Goal: Ask a question

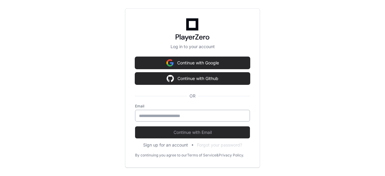
click at [192, 115] on input "email" at bounding box center [192, 116] width 107 height 6
type input "**********"
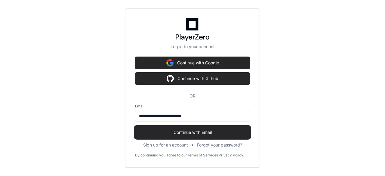
click at [200, 132] on span "Continue with Email" at bounding box center [192, 132] width 115 height 6
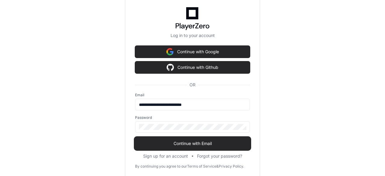
click at [180, 145] on span "Continue with Email" at bounding box center [192, 143] width 115 height 6
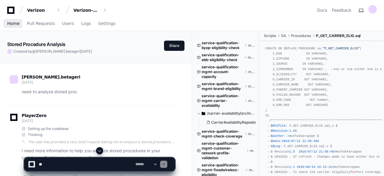
click at [16, 24] on span "Home" at bounding box center [13, 24] width 12 height 4
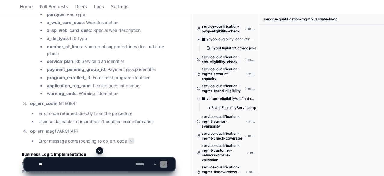
scroll to position [5017, 0]
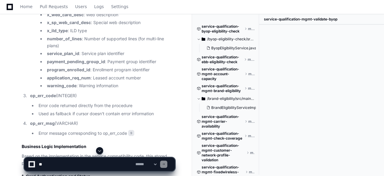
click at [140, 89] on ul "strstatus : Validation status code (e.g., "400" for queued PIN) intunits : Avai…" at bounding box center [106, 6] width 136 height 167
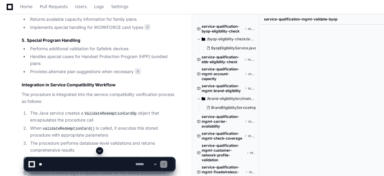
scroll to position [5314, 0]
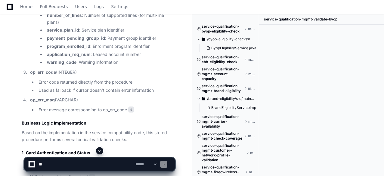
scroll to position [5001, 0]
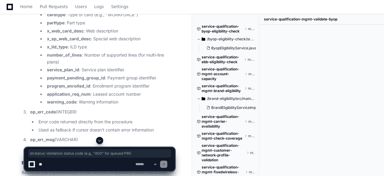
drag, startPoint x: 48, startPoint y: 86, endPoint x: 168, endPoint y: 86, distance: 120.6
copy li "strstatus : Validation status code (e.g., "400" for queued PIN)"
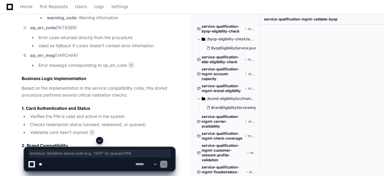
scroll to position [5096, 0]
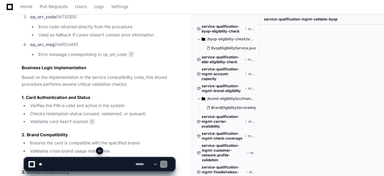
click at [85, 169] on textarea at bounding box center [86, 164] width 97 height 13
paste textarea "**********"
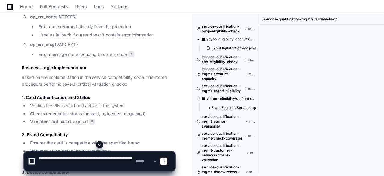
click at [38, 158] on textarea at bounding box center [86, 161] width 97 height 19
type textarea "**********"
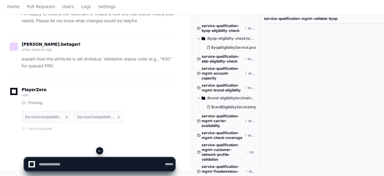
scroll to position [0, 0]
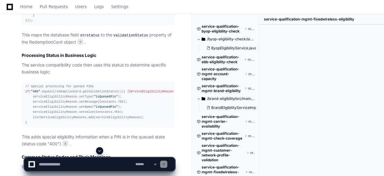
scroll to position [7539, 0]
